Goal: Obtain resource: Download file/media

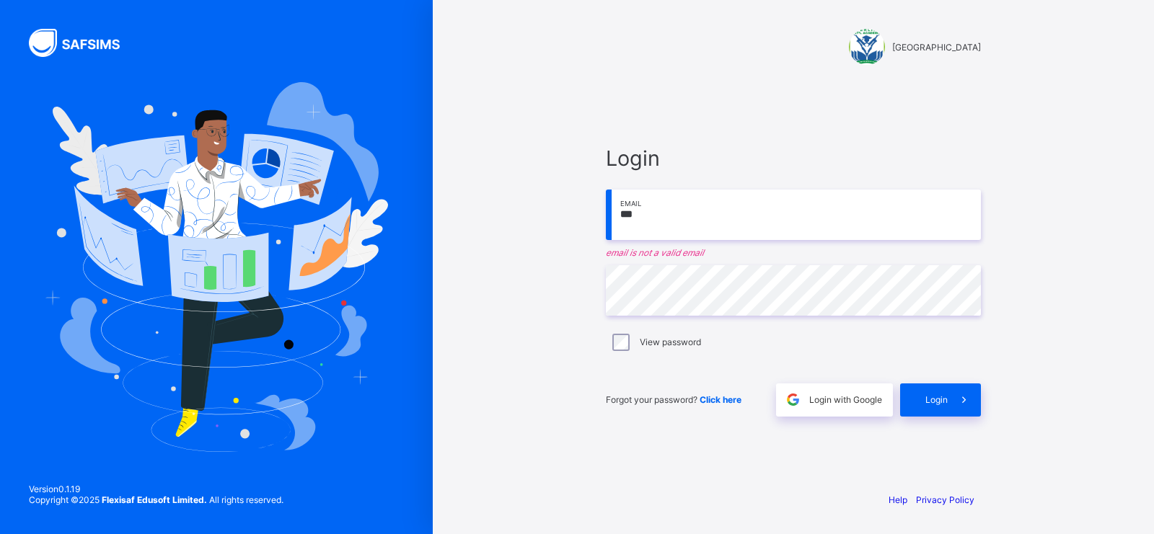
type input "**********"
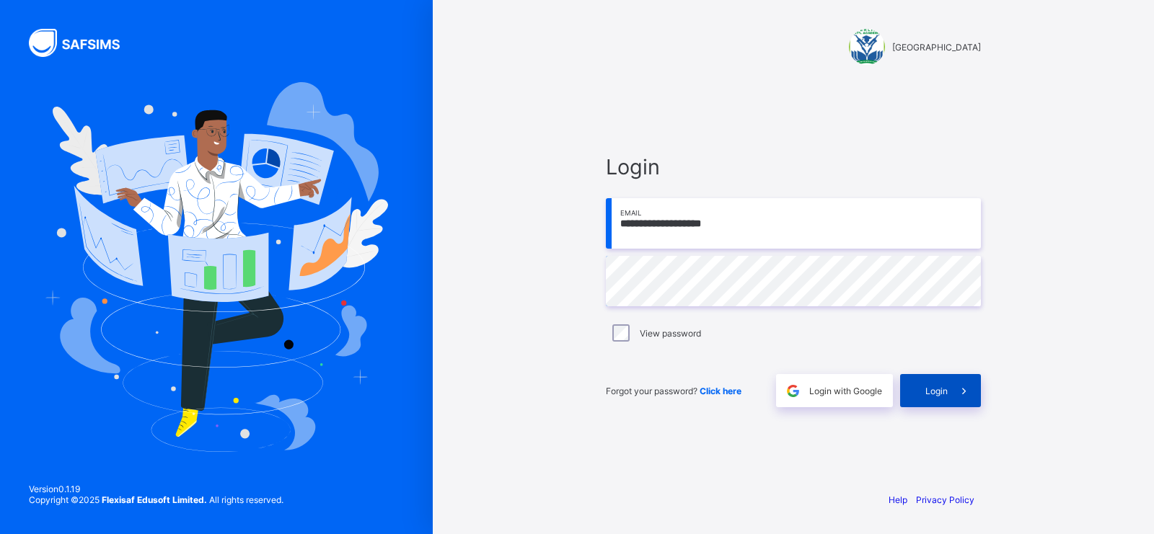
click at [950, 399] on span at bounding box center [963, 390] width 33 height 33
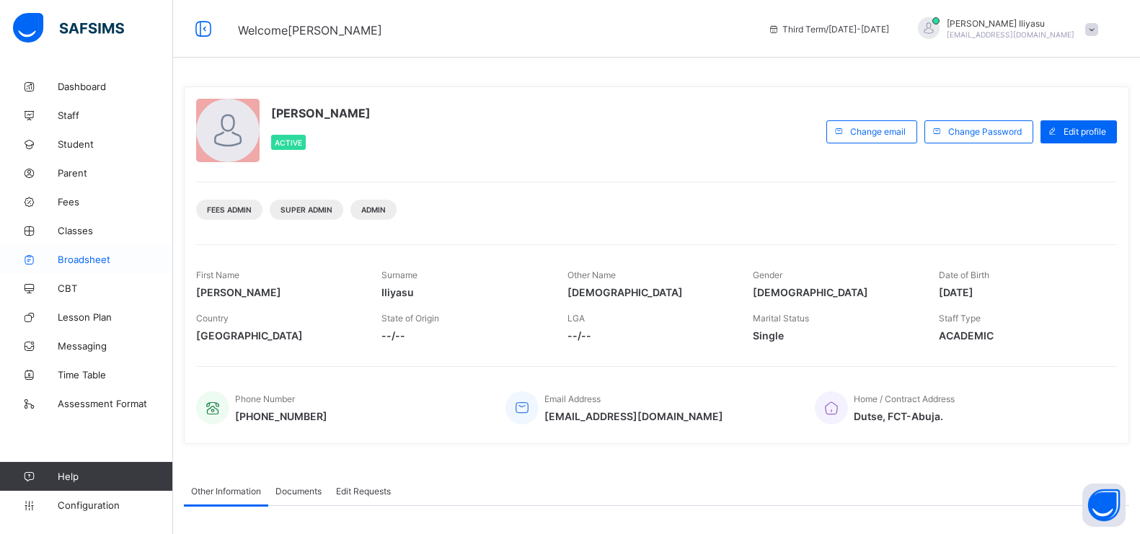
click at [99, 252] on link "Broadsheet" at bounding box center [86, 259] width 173 height 29
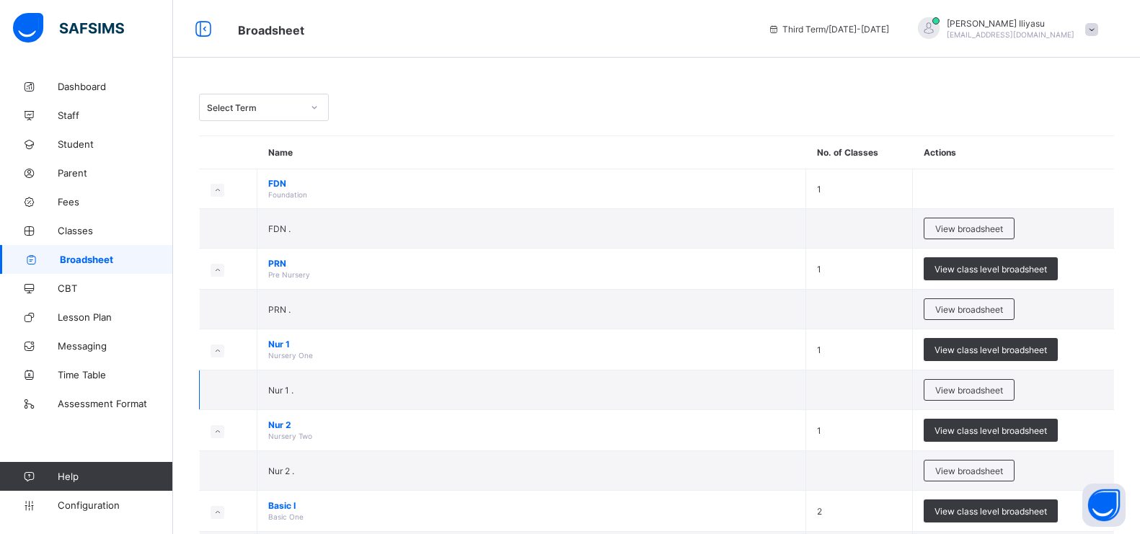
scroll to position [435, 0]
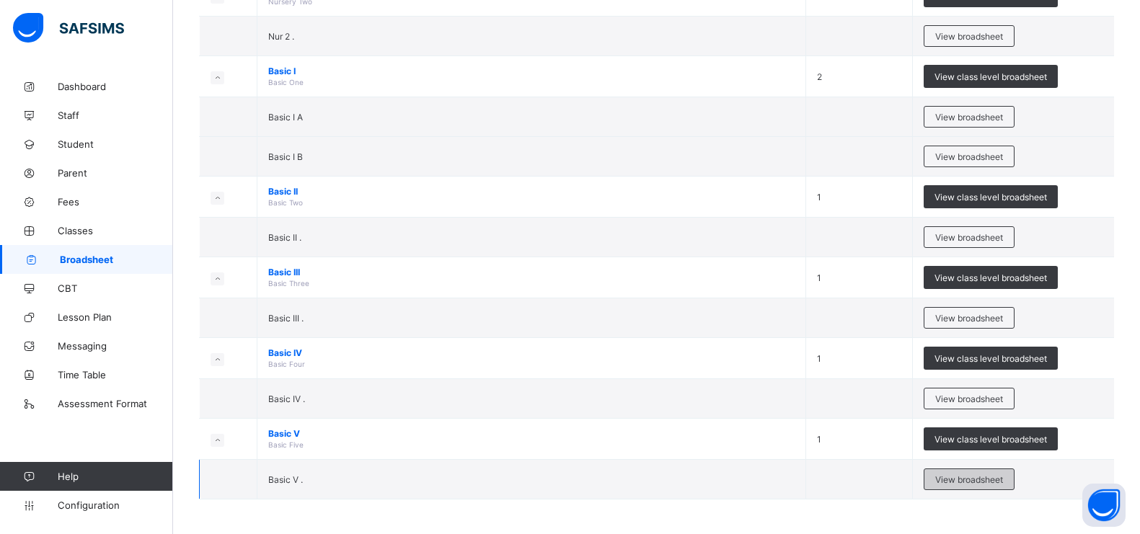
click at [991, 472] on div "View broadsheet" at bounding box center [969, 480] width 91 height 22
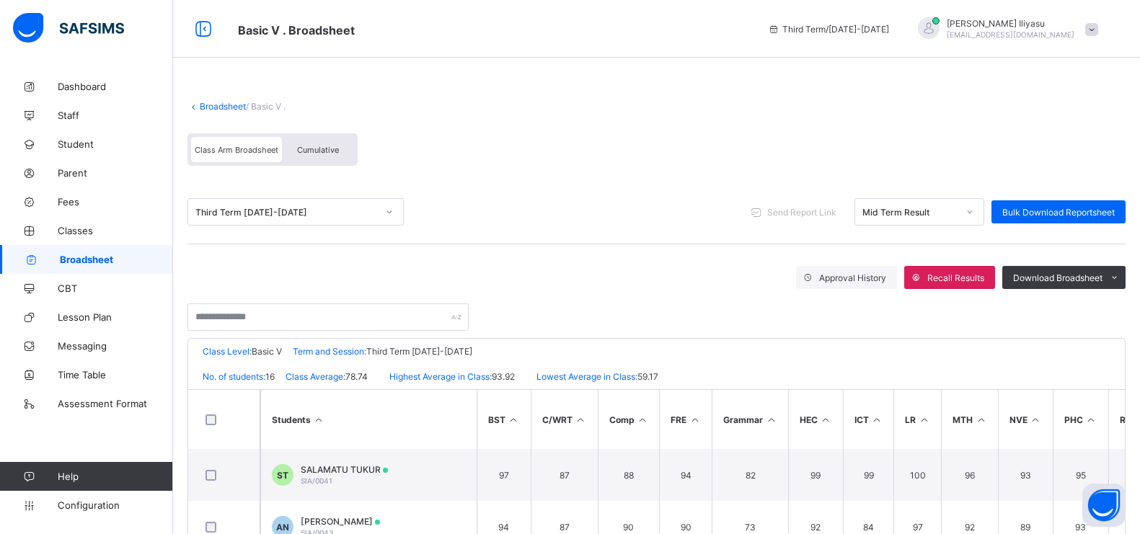
click at [982, 200] on div at bounding box center [970, 211] width 25 height 23
click at [960, 255] on div "End-of-term Result" at bounding box center [919, 266] width 128 height 22
click at [1080, 214] on span "Bulk Download Reportsheet" at bounding box center [1058, 212] width 112 height 11
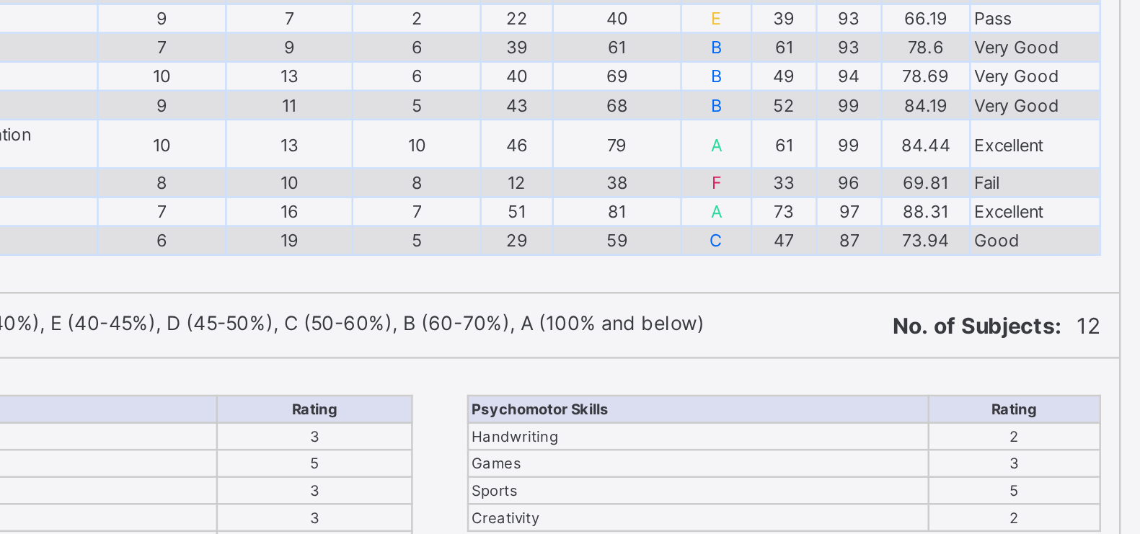
scroll to position [2636, 0]
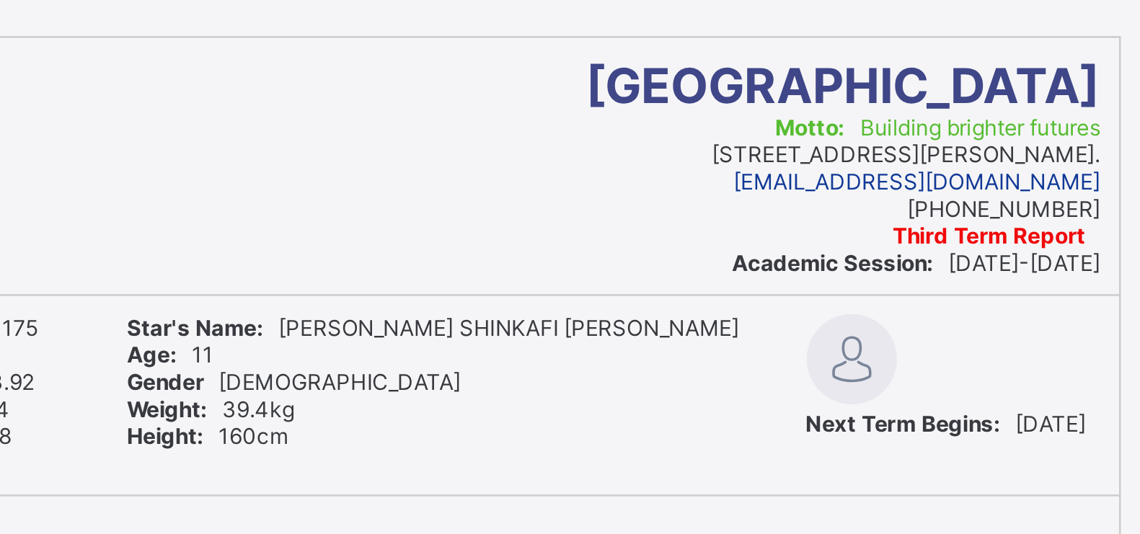
click at [812, 55] on span "Motto: Building brighter futures" at bounding box center [769, 50] width 130 height 11
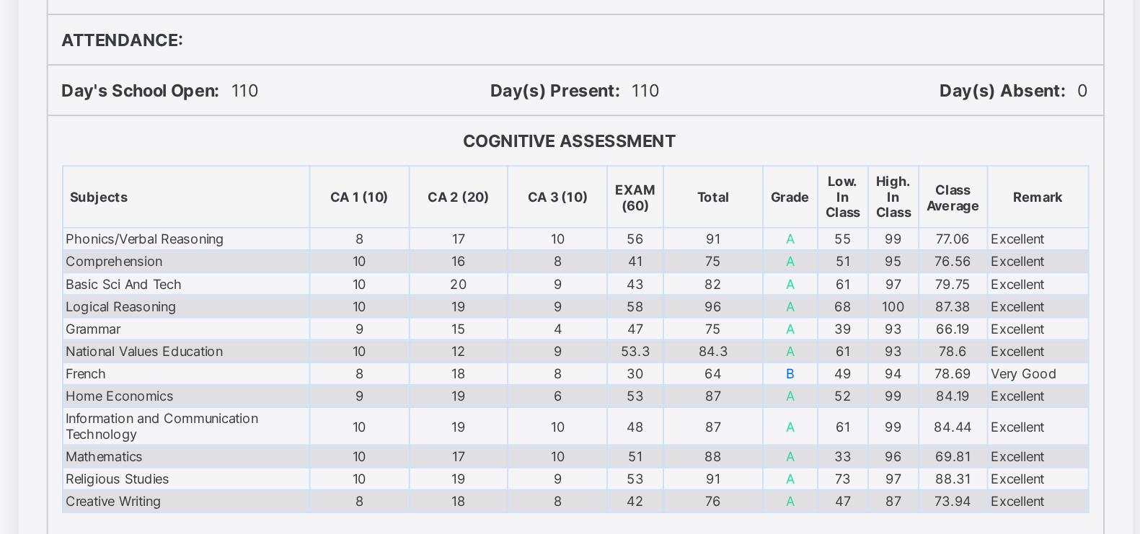
scroll to position [285, 0]
